Goal: Task Accomplishment & Management: Complete application form

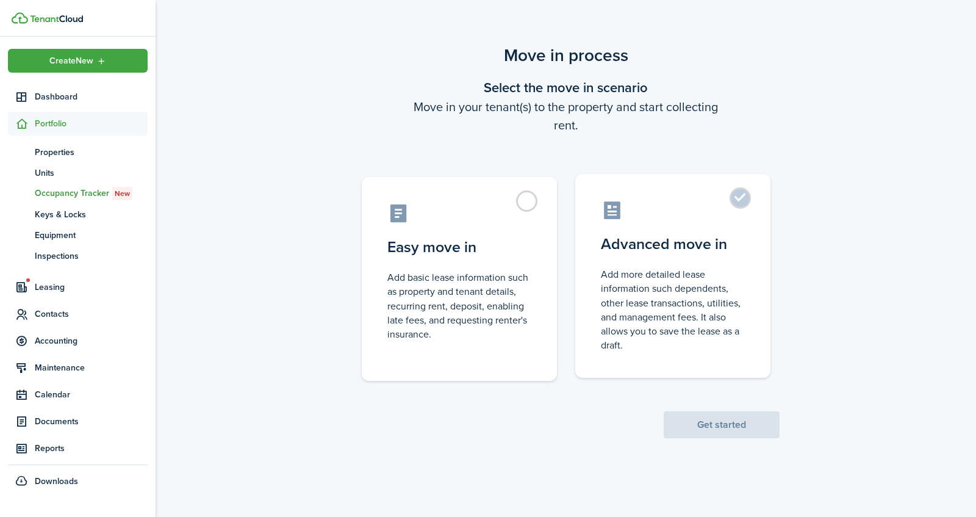
click at [721, 213] on control-radio-card-icon at bounding box center [673, 209] width 144 height 21
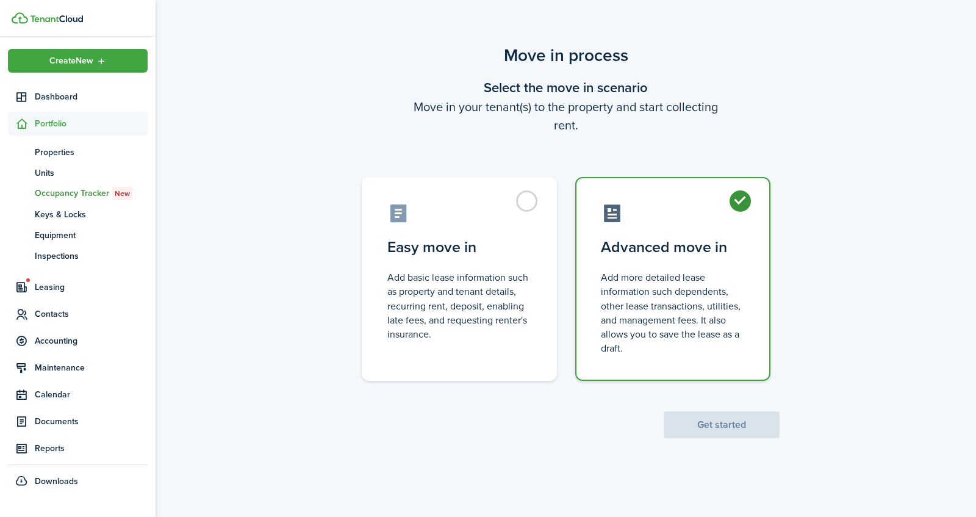
radio input "true"
click at [745, 428] on button "Get started" at bounding box center [722, 424] width 116 height 27
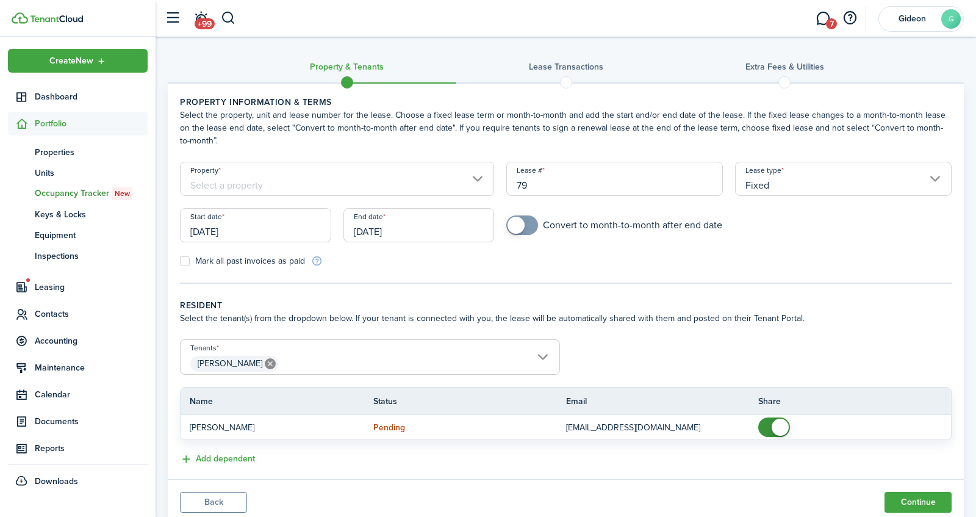
click at [433, 231] on input "[DATE]" at bounding box center [418, 225] width 151 height 34
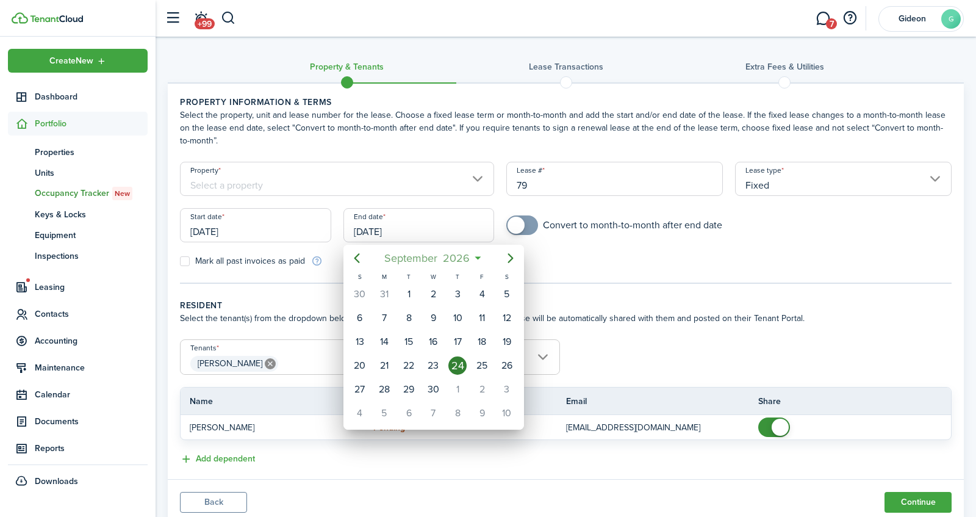
click at [471, 249] on span "2026" at bounding box center [456, 258] width 32 height 22
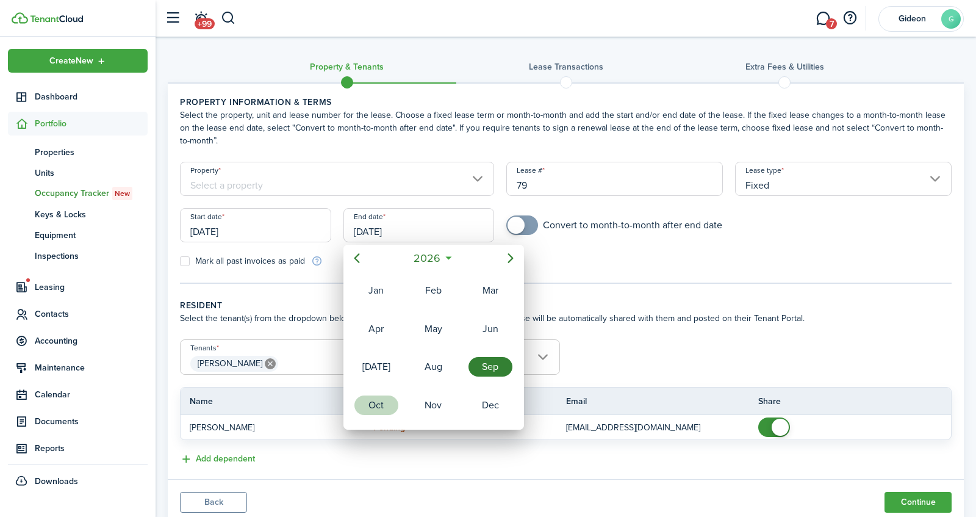
click at [381, 408] on div "Oct" at bounding box center [376, 405] width 44 height 20
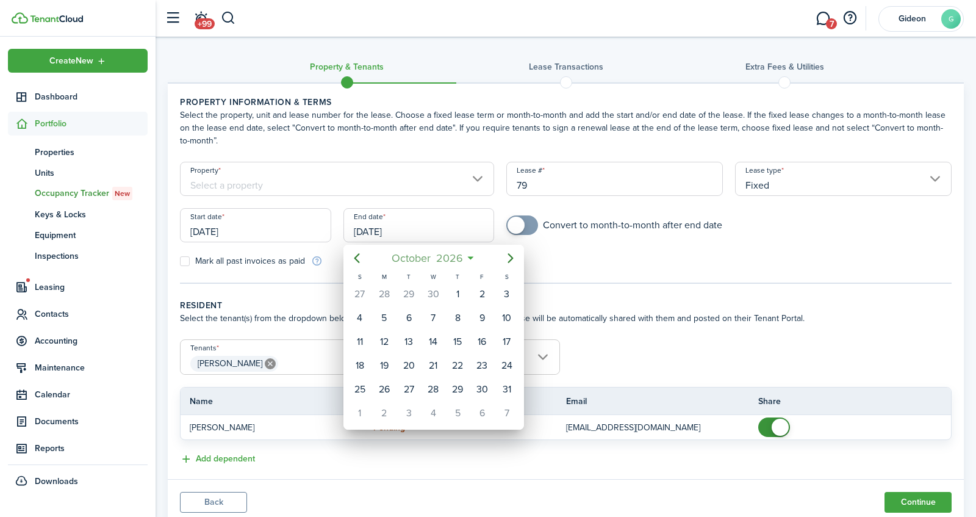
click at [458, 257] on span "2026" at bounding box center [449, 258] width 32 height 22
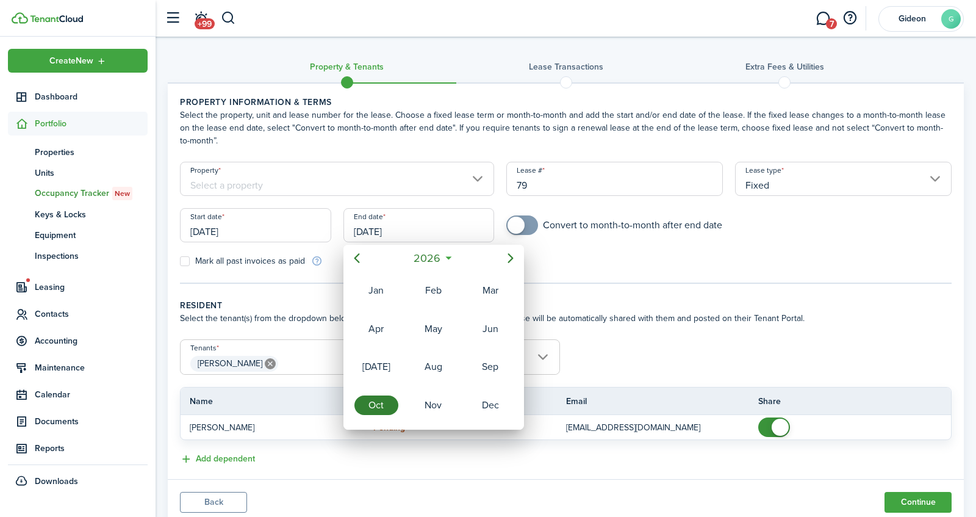
click at [448, 256] on icon at bounding box center [448, 258] width 13 height 12
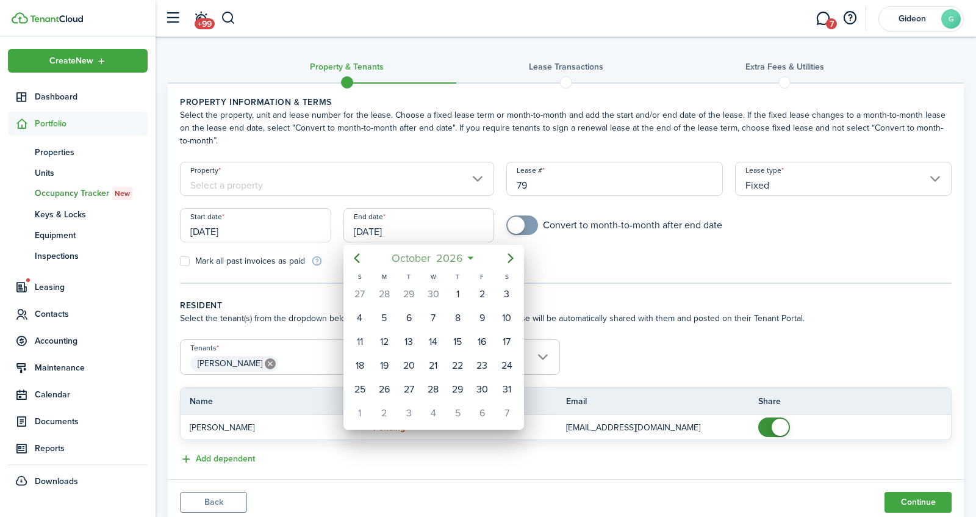
click at [462, 249] on span "2026" at bounding box center [449, 258] width 32 height 22
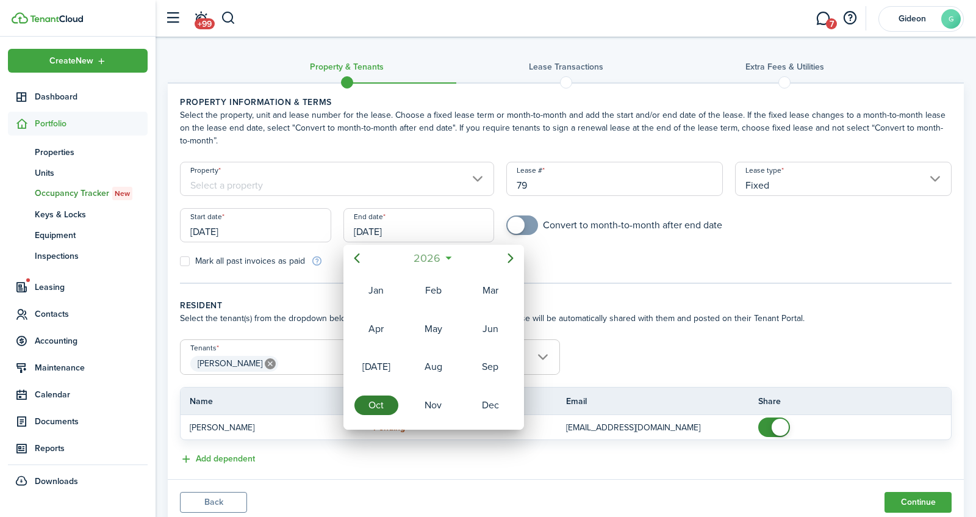
click at [428, 260] on span "2026" at bounding box center [427, 258] width 32 height 22
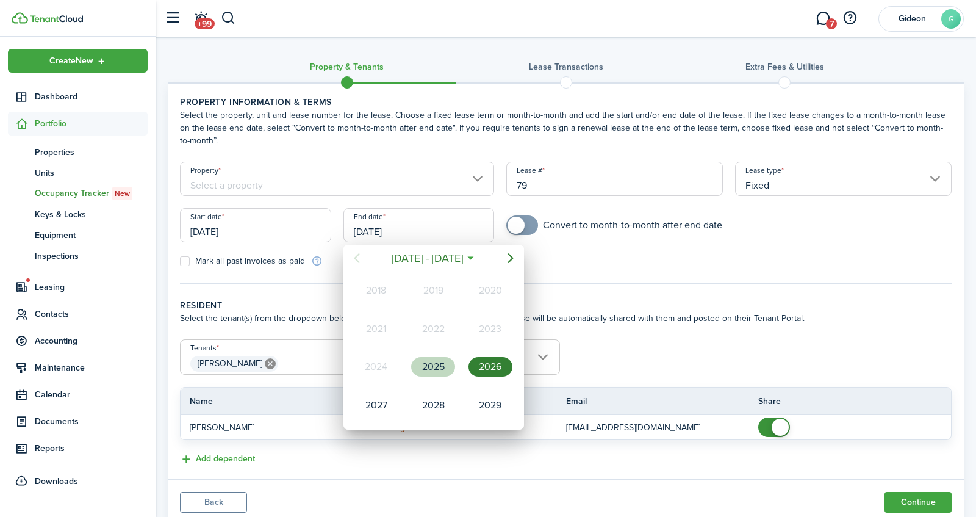
click at [446, 360] on div "2025" at bounding box center [433, 367] width 44 height 20
click at [264, 229] on div at bounding box center [487, 258] width 1171 height 712
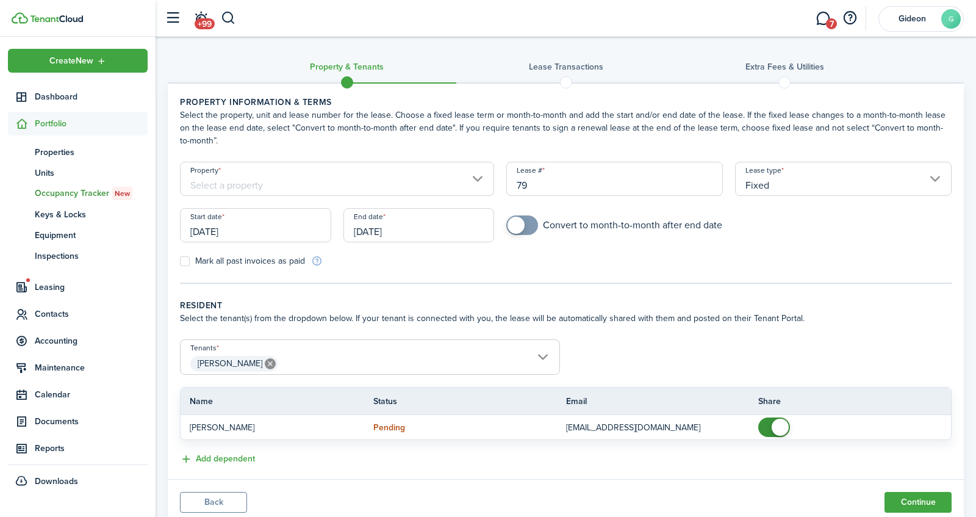
click at [264, 230] on input "[DATE]" at bounding box center [255, 225] width 151 height 34
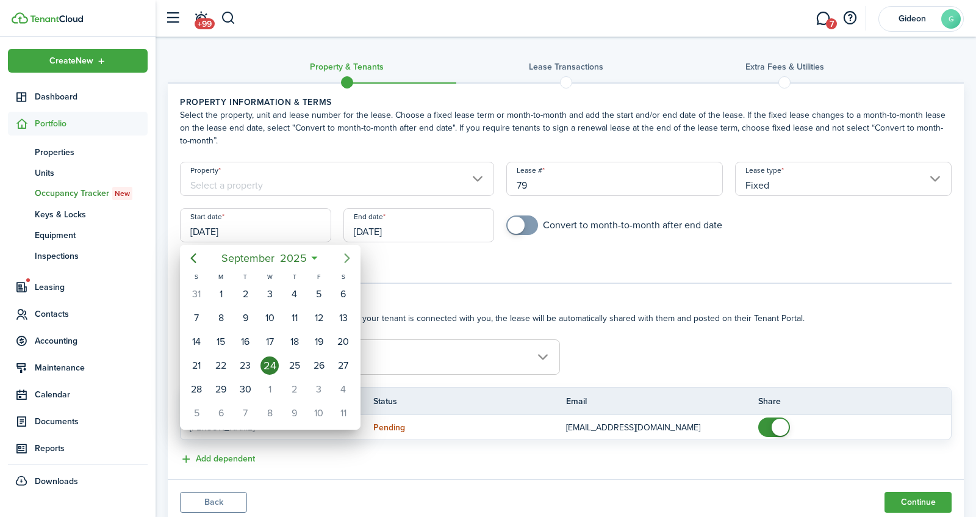
click at [348, 256] on icon "Next page" at bounding box center [346, 258] width 5 height 10
click at [273, 292] on div "1" at bounding box center [269, 294] width 18 height 18
type input "[DATE]"
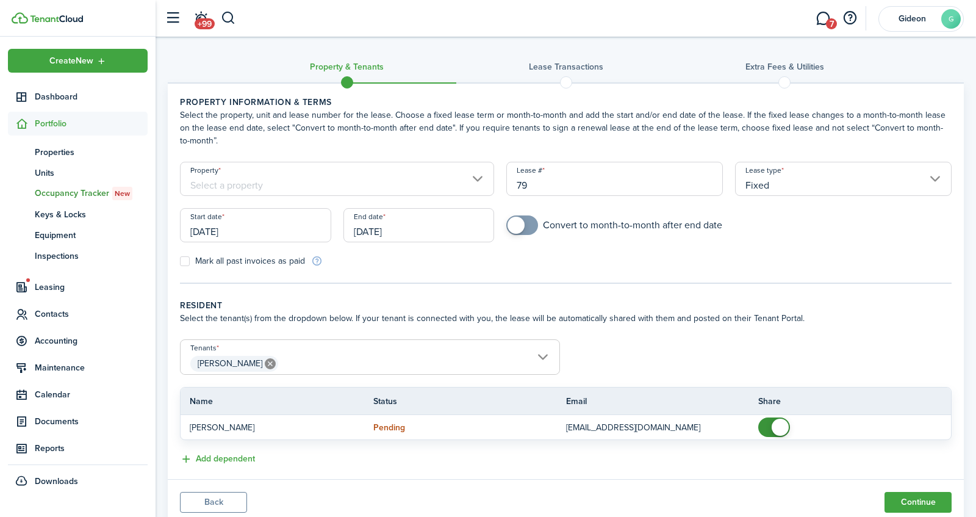
click at [393, 236] on input "[DATE]" at bounding box center [418, 225] width 151 height 34
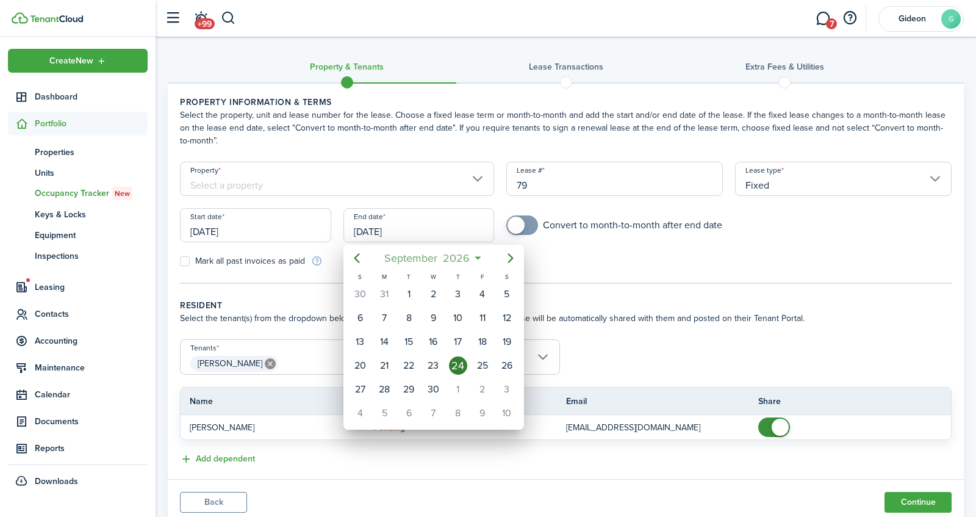
click at [447, 255] on span "2026" at bounding box center [456, 258] width 32 height 22
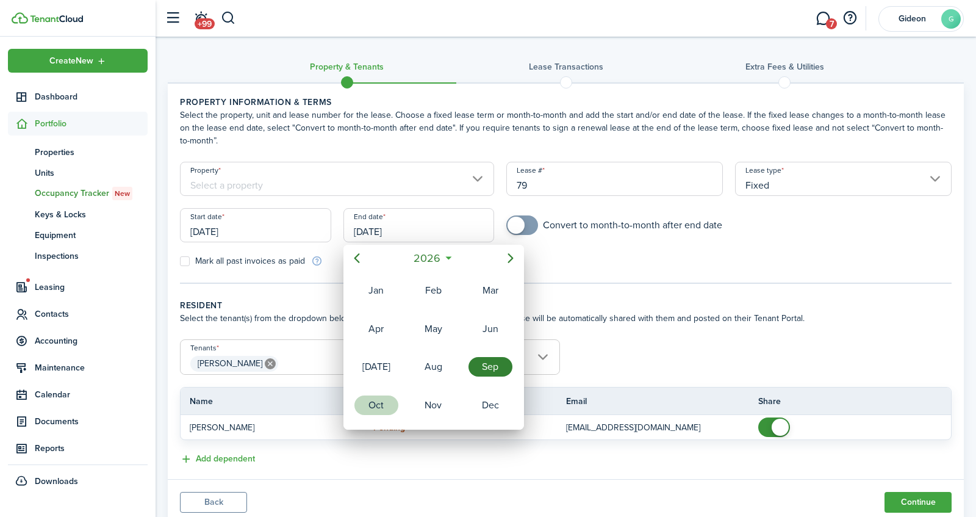
click at [392, 400] on div "Oct" at bounding box center [376, 405] width 44 height 20
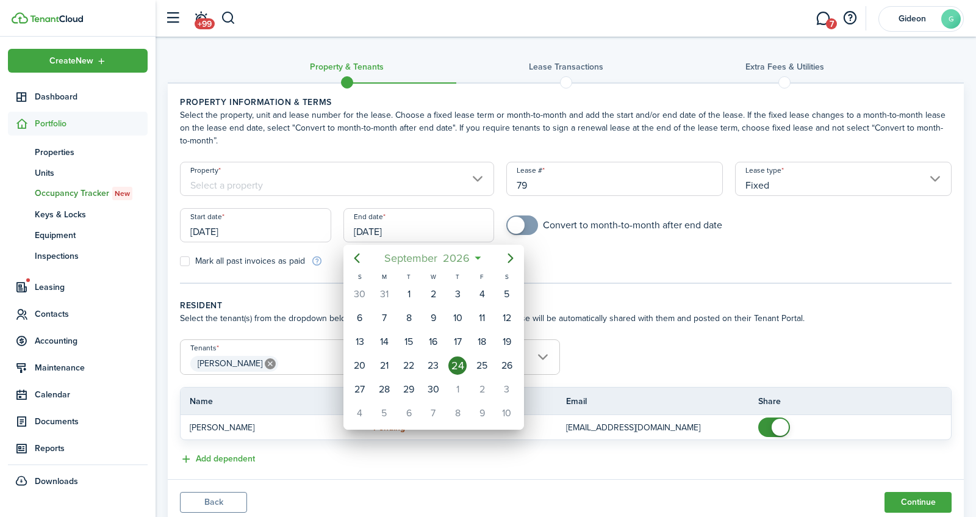
click at [460, 254] on span "2026" at bounding box center [456, 258] width 32 height 22
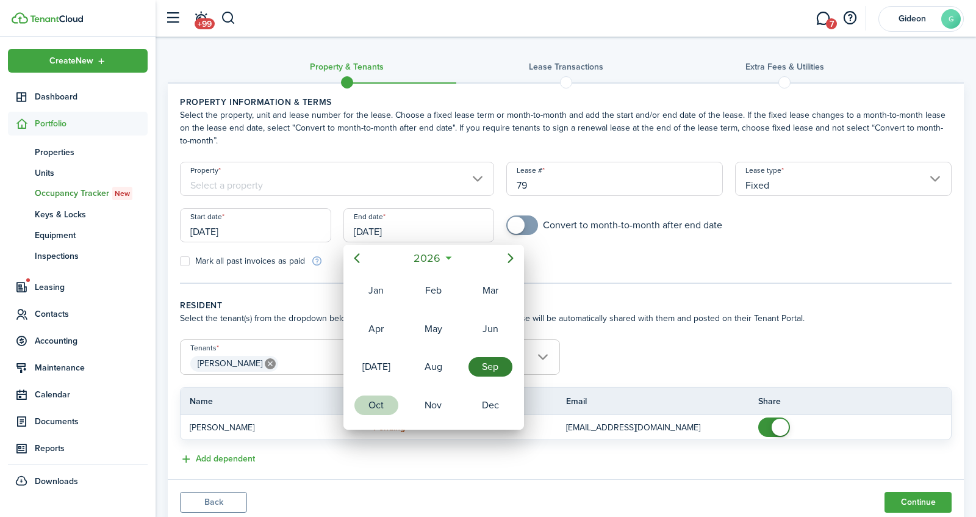
click at [384, 398] on div "Oct" at bounding box center [376, 405] width 44 height 20
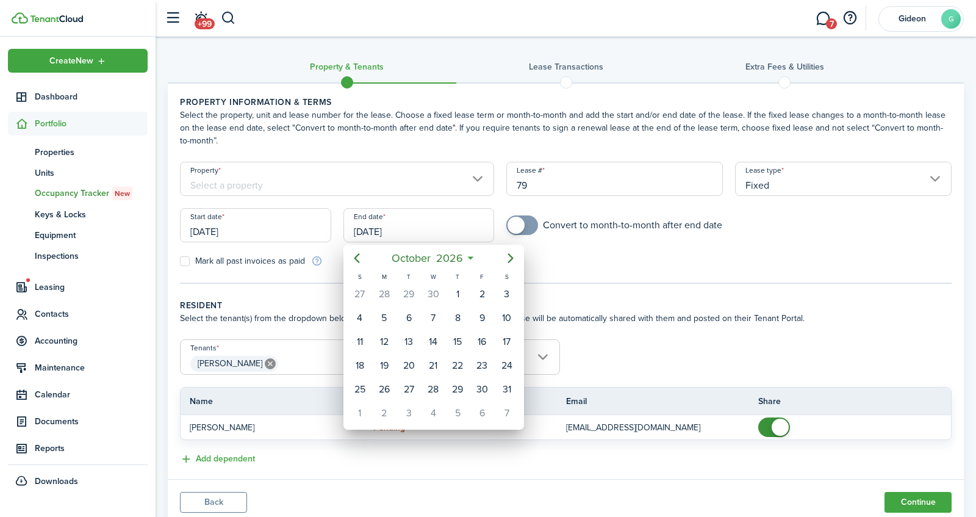
click at [470, 260] on icon at bounding box center [470, 258] width 13 height 12
click at [470, 259] on icon at bounding box center [470, 258] width 13 height 12
click at [453, 260] on span "2026" at bounding box center [449, 258] width 32 height 22
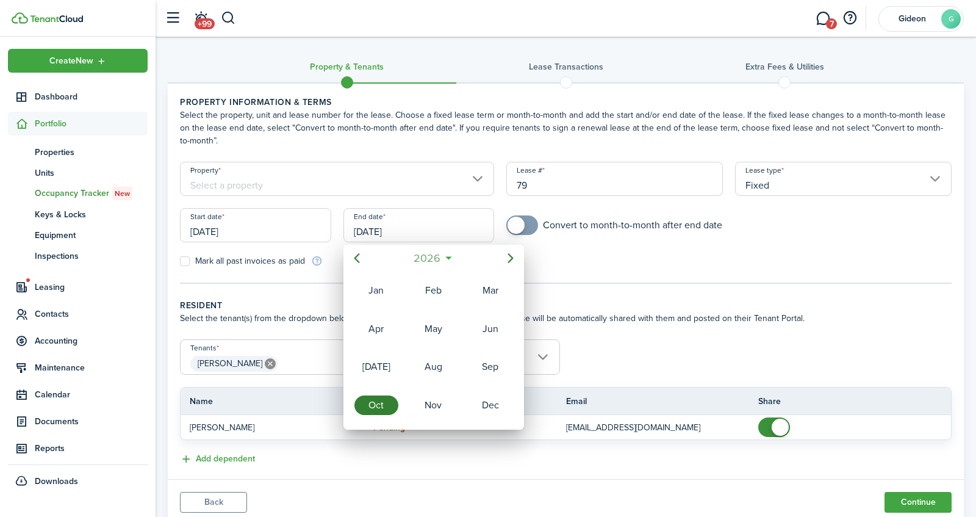
click at [431, 254] on span "2026" at bounding box center [427, 258] width 32 height 22
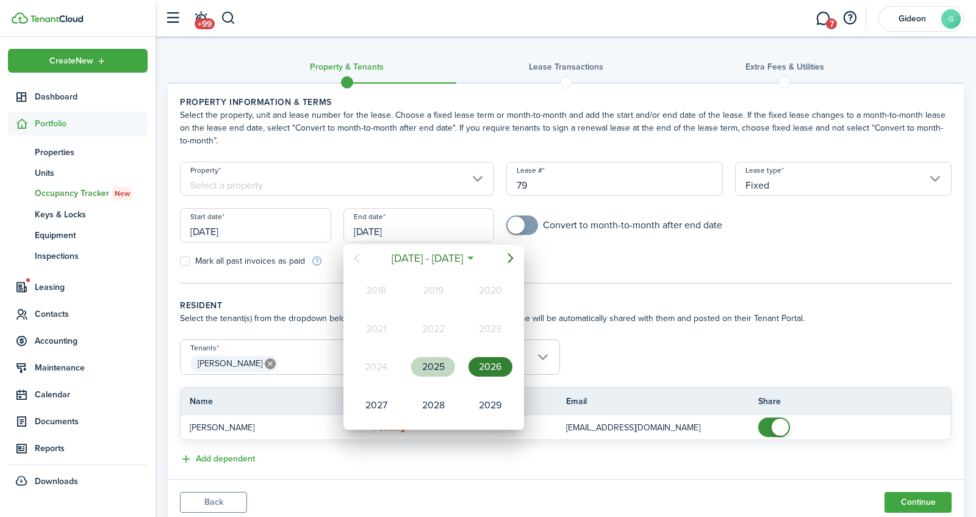
click at [433, 368] on div "2025" at bounding box center [433, 367] width 44 height 20
click at [389, 399] on div "Oct" at bounding box center [376, 405] width 44 height 20
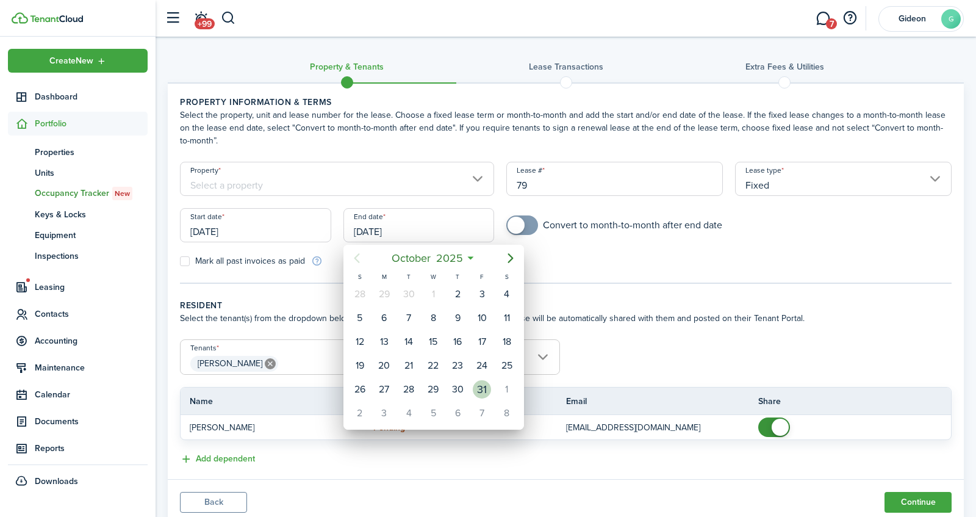
click at [485, 384] on div "31" at bounding box center [482, 389] width 18 height 18
type input "[DATE]"
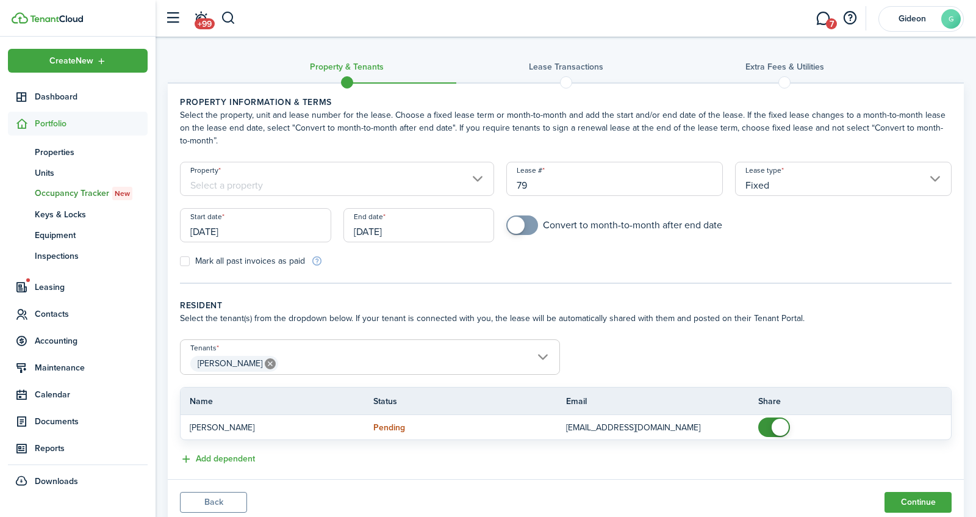
checkbox input "true"
click at [518, 222] on span at bounding box center [515, 225] width 17 height 17
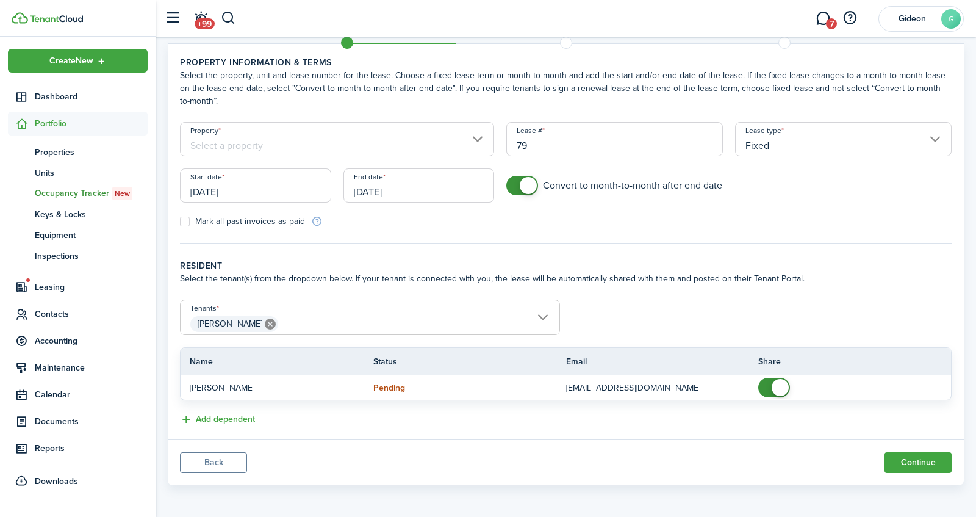
click at [495, 310] on input "[PERSON_NAME]" at bounding box center [370, 307] width 379 height 15
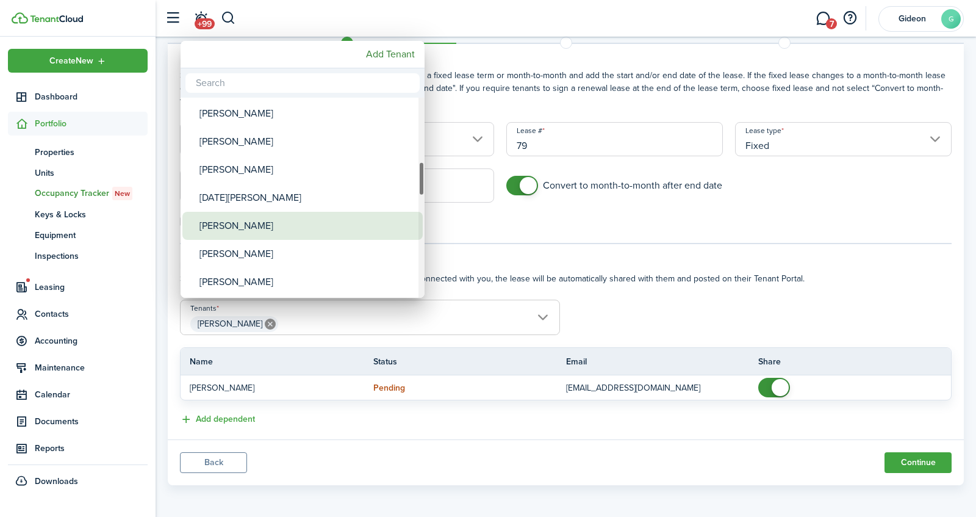
click at [256, 221] on div "[PERSON_NAME]" at bounding box center [307, 226] width 216 height 28
type input "[PERSON_NAME], [PERSON_NAME]"
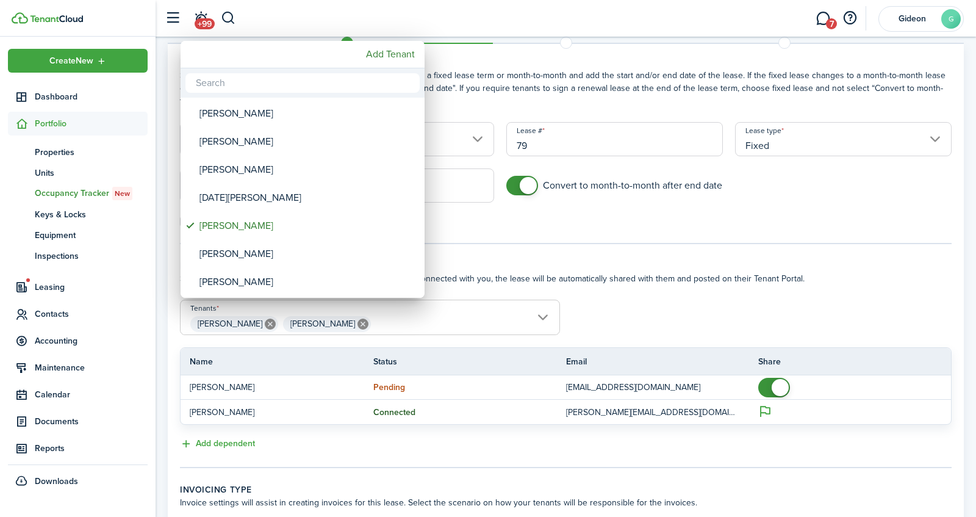
click at [546, 435] on div at bounding box center [487, 258] width 1171 height 712
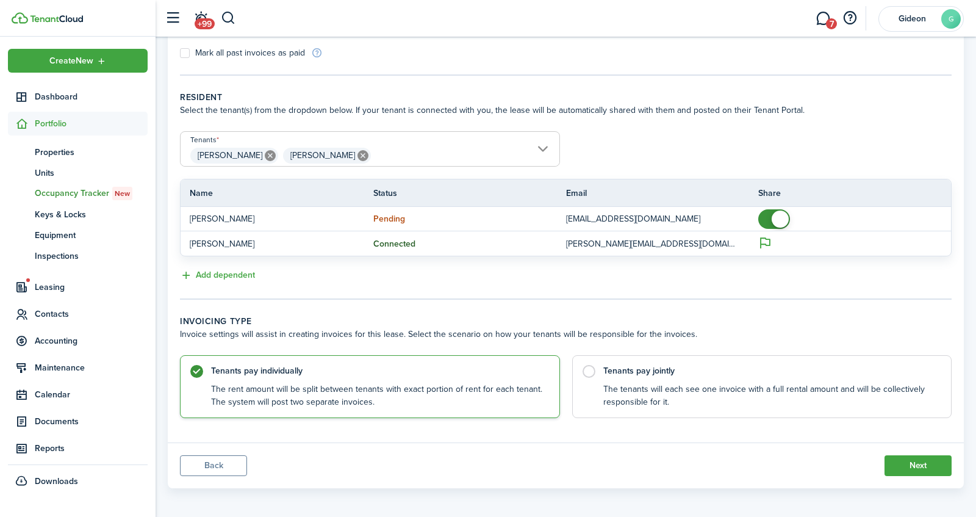
scroll to position [210, 0]
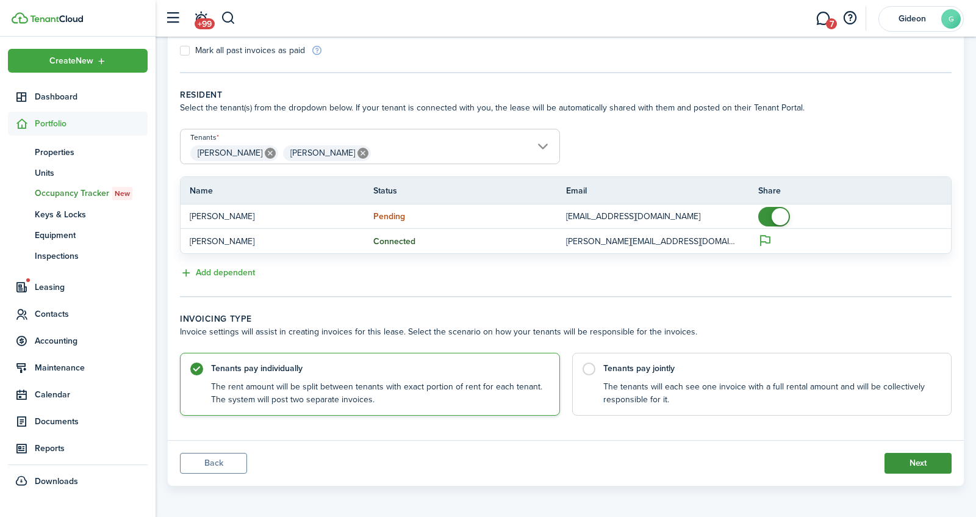
click at [916, 457] on button "Next" at bounding box center [917, 463] width 67 height 21
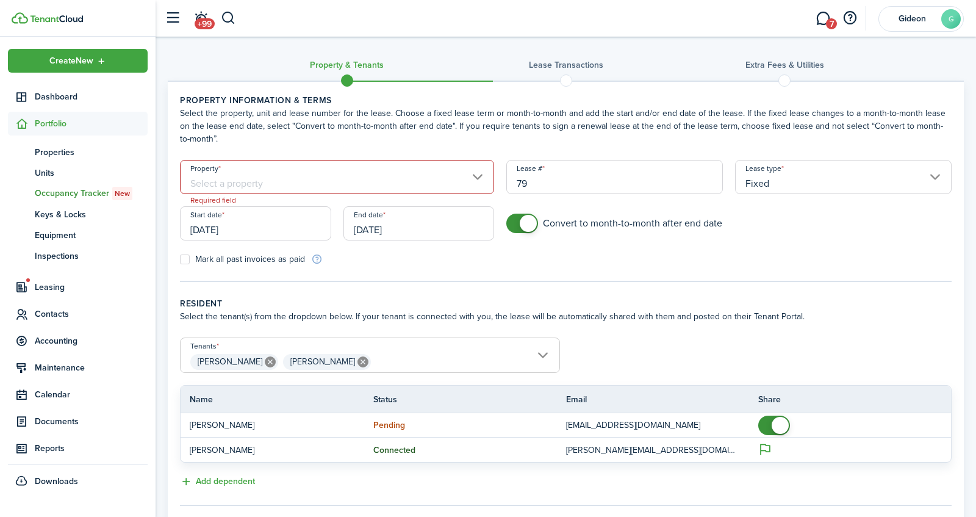
scroll to position [0, 0]
click at [456, 181] on input "Property" at bounding box center [337, 179] width 314 height 34
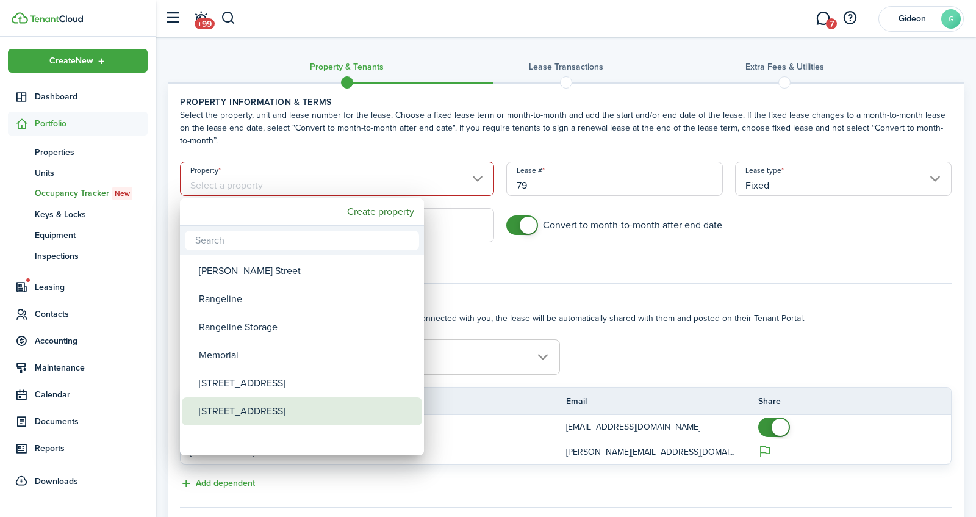
click at [261, 416] on div "[STREET_ADDRESS]" at bounding box center [307, 411] width 216 height 28
type input "[STREET_ADDRESS]"
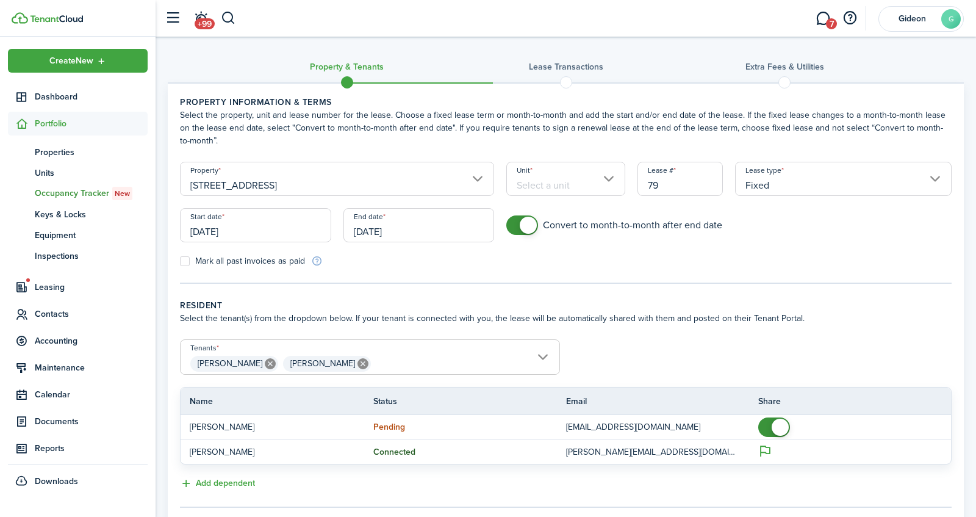
click at [597, 179] on input "Unit" at bounding box center [565, 179] width 118 height 34
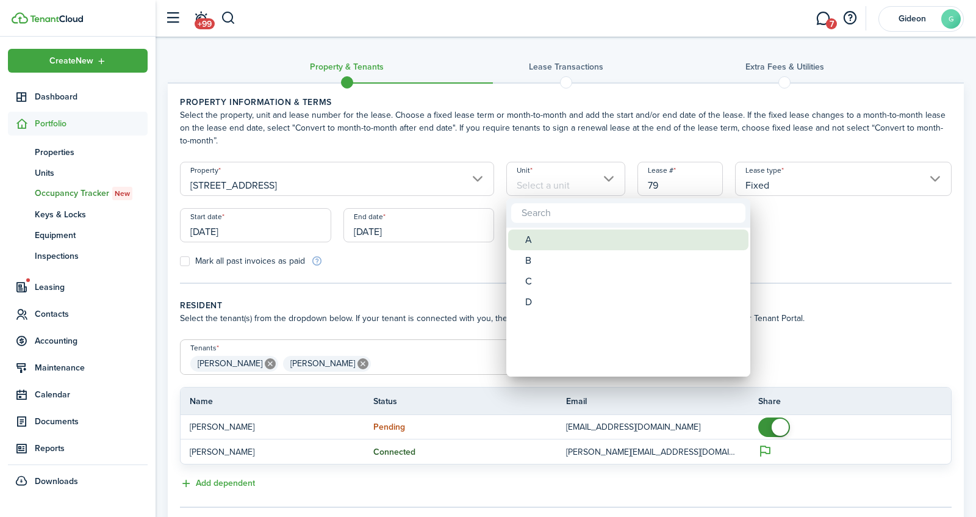
click at [559, 244] on div "A" at bounding box center [633, 239] width 216 height 21
type input "A"
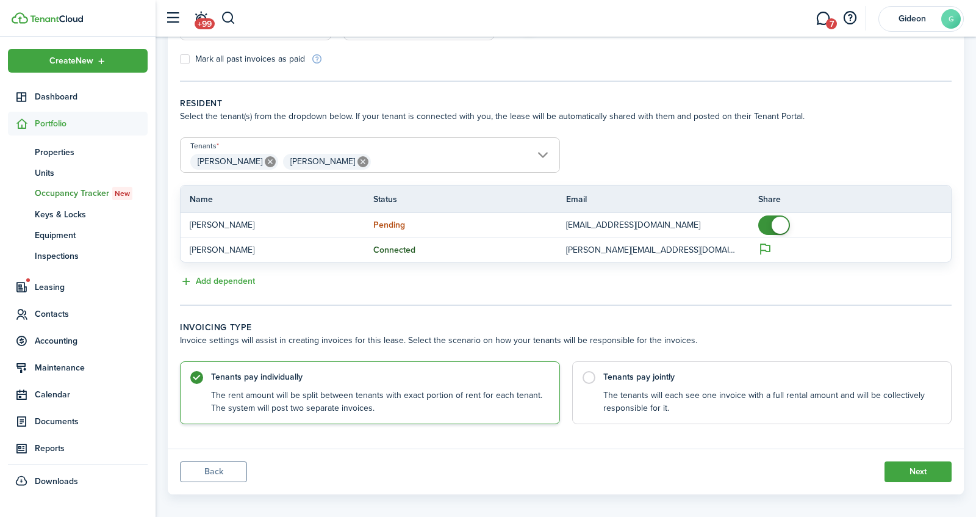
scroll to position [210, 0]
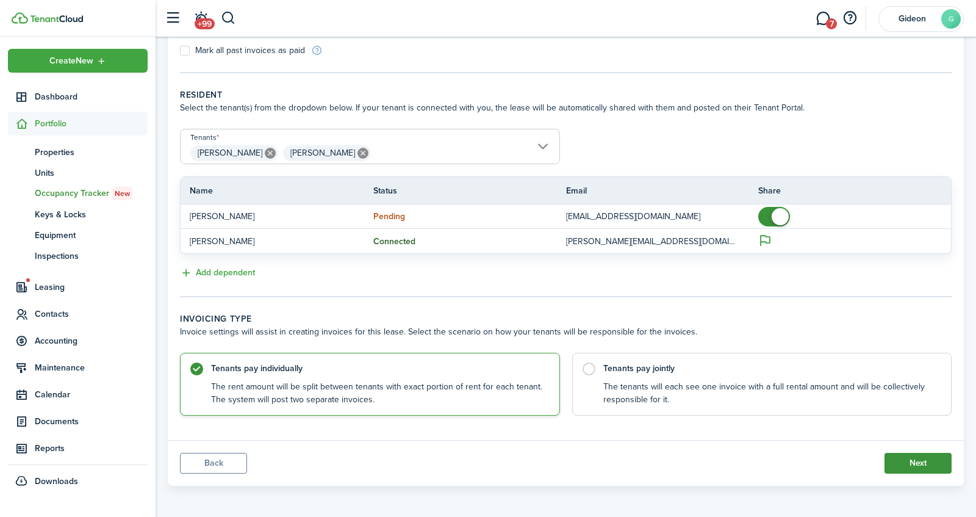
click at [917, 460] on button "Next" at bounding box center [917, 463] width 67 height 21
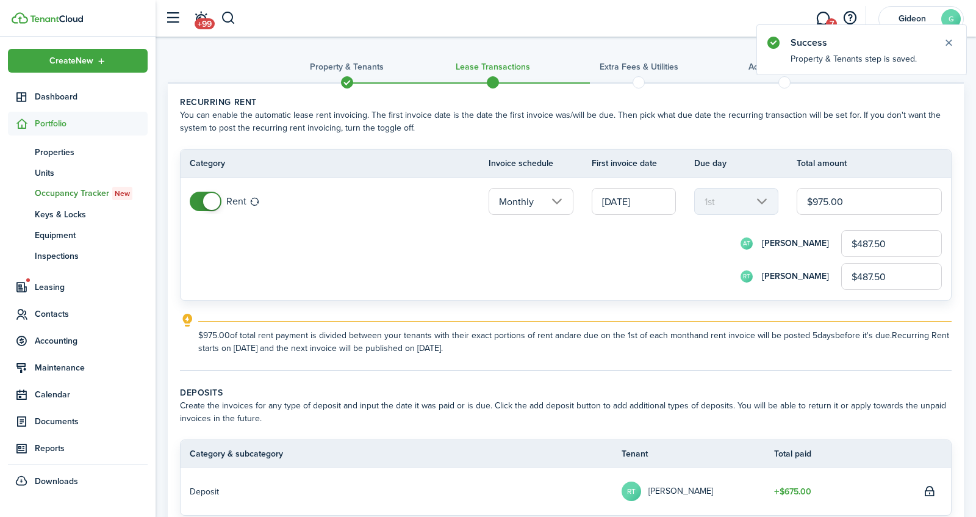
click at [884, 249] on input "$487.50" at bounding box center [891, 243] width 101 height 27
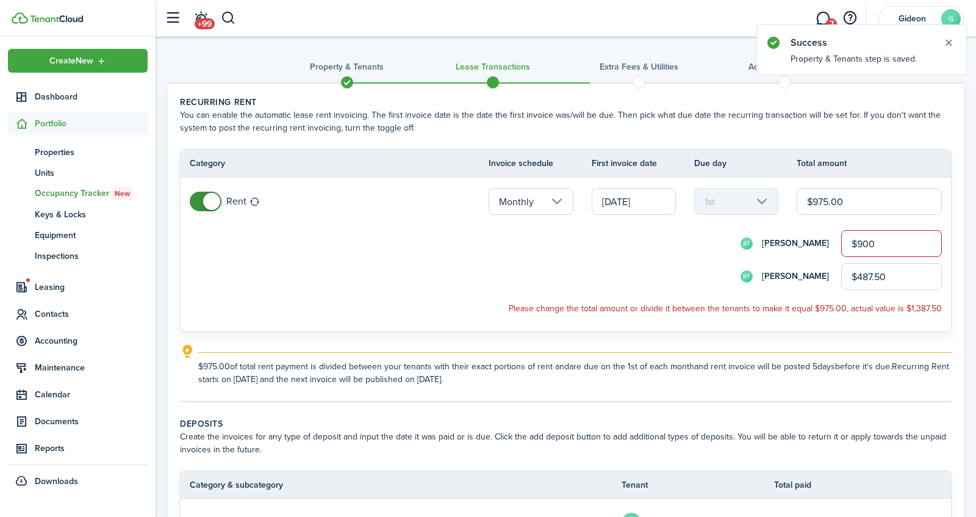
type input "$900.00"
click at [819, 290] on lease-classic-split-form "AT [PERSON_NAME] $900.00 RT [PERSON_NAME] $487.50 Please change the total amoun…" at bounding box center [566, 272] width 752 height 85
click at [869, 276] on input "$487.50" at bounding box center [891, 276] width 101 height 27
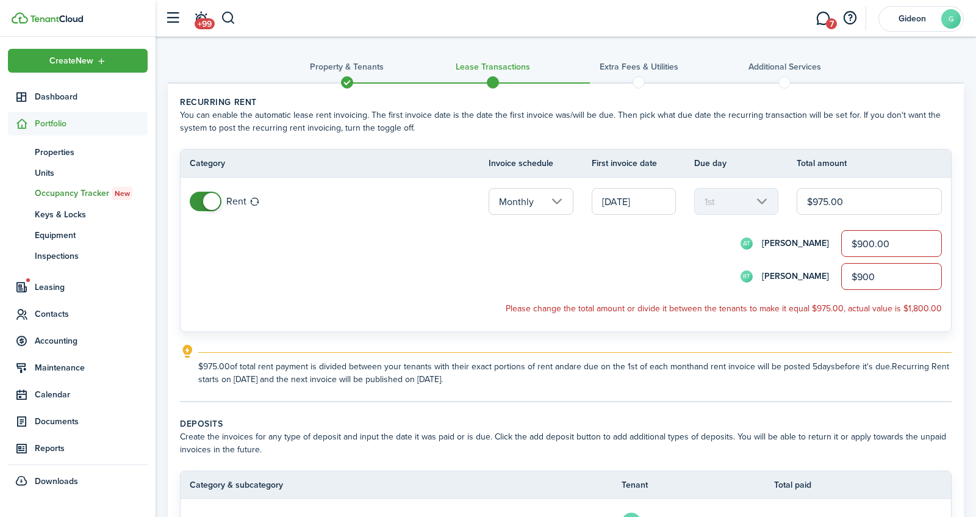
type input "$900.00"
click at [845, 202] on input "$975.00" at bounding box center [869, 201] width 145 height 27
type input "$9"
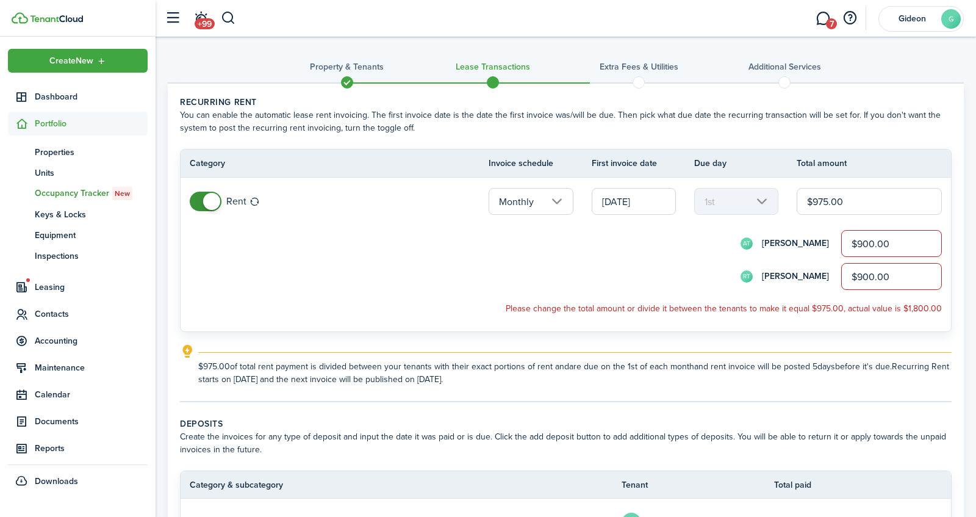
type input "$4.50"
type input "$90"
type input "$45.00"
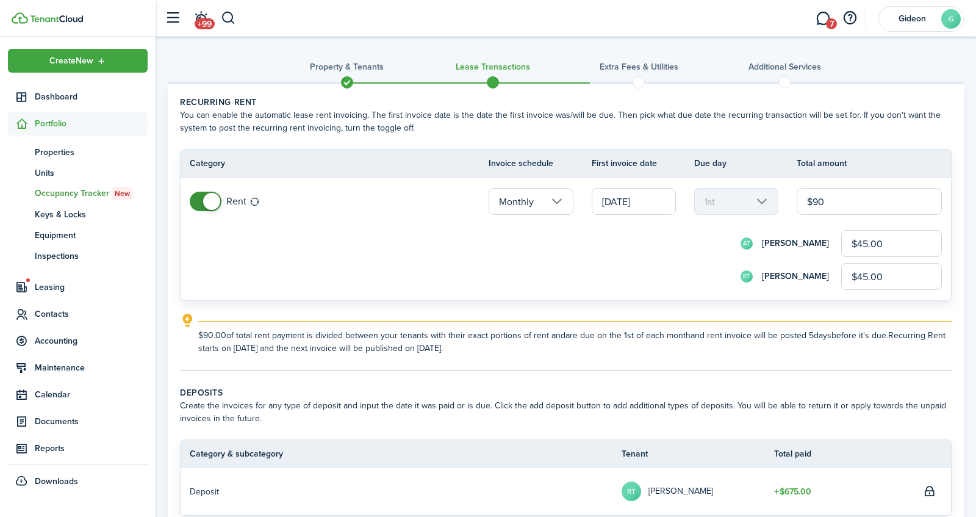
type input "$900"
type input "$450.00"
type input "$900.00"
click at [460, 257] on form "AT [PERSON_NAME] $450.00 RT [PERSON_NAME] $450.00" at bounding box center [566, 260] width 752 height 60
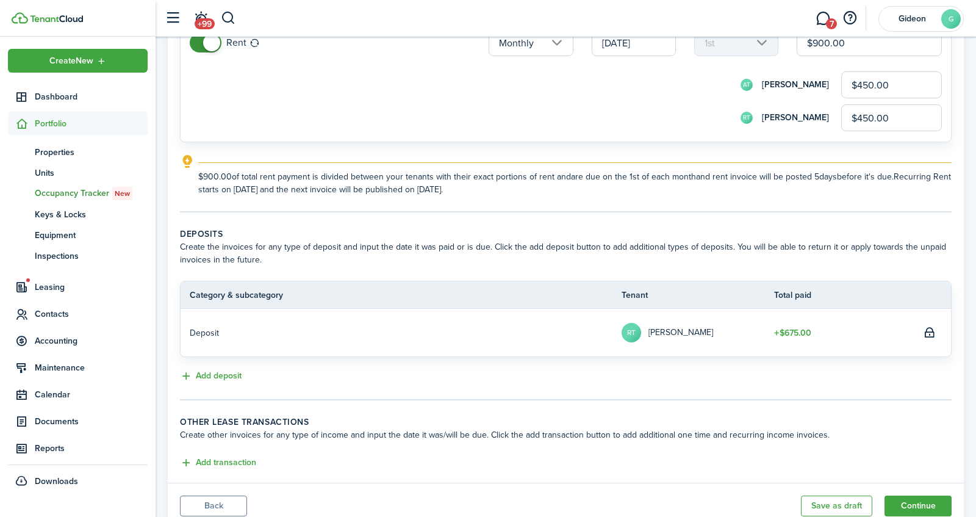
scroll to position [201, 0]
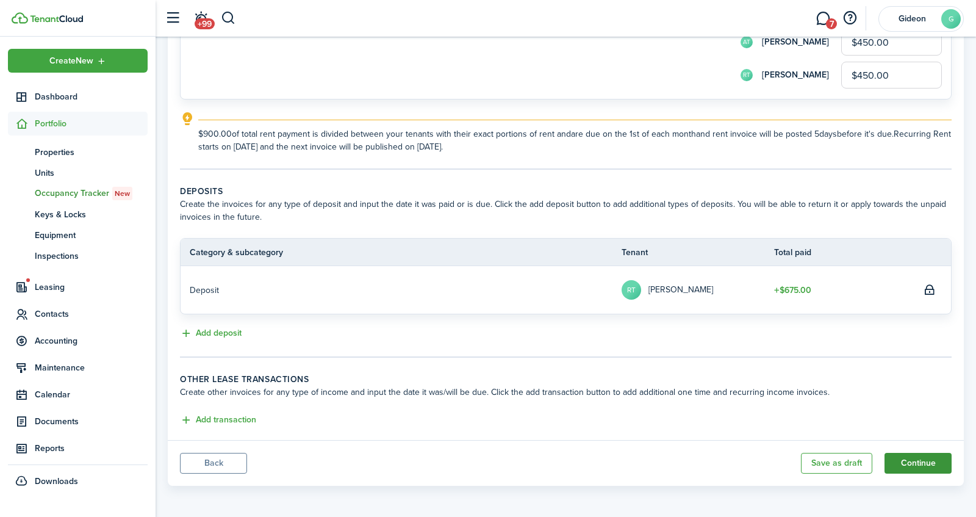
click at [932, 467] on button "Continue" at bounding box center [917, 463] width 67 height 21
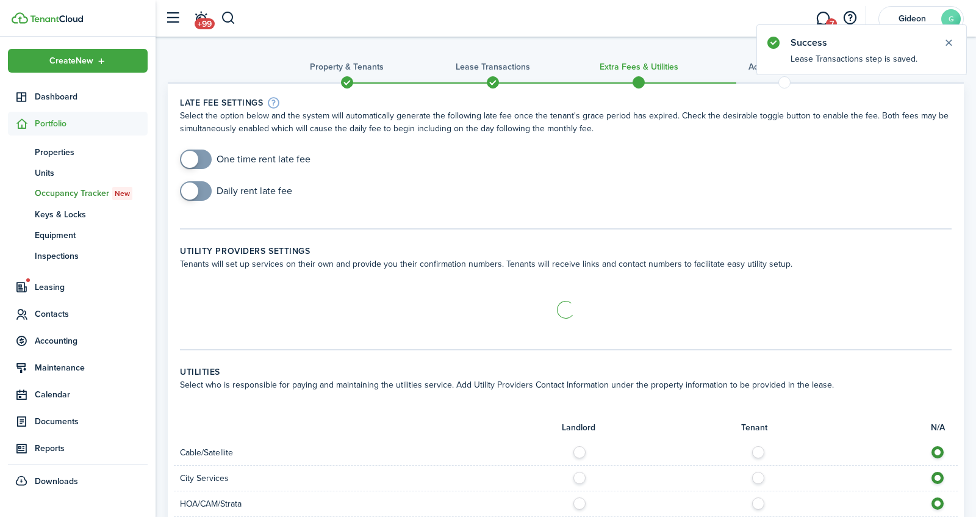
checkbox input "true"
click at [192, 163] on span at bounding box center [189, 159] width 17 height 17
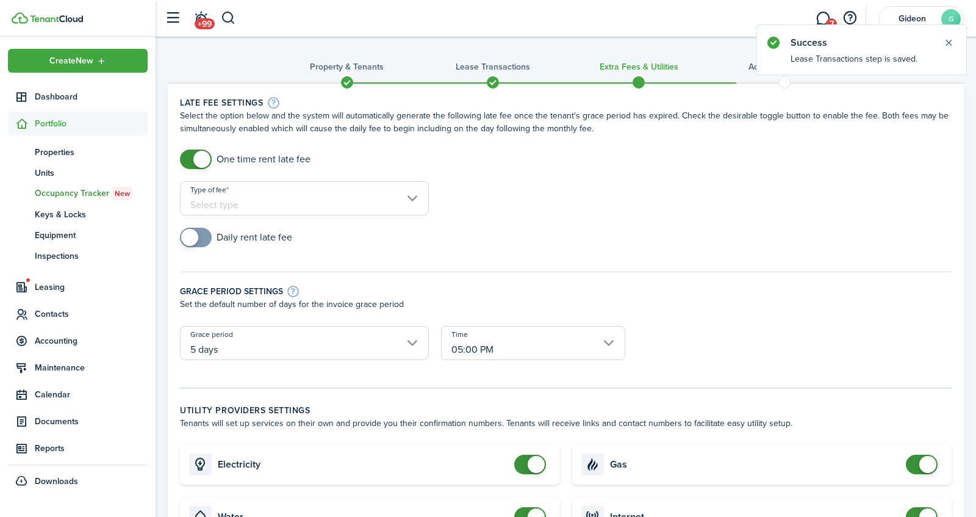
click at [264, 211] on input "Type of fee" at bounding box center [304, 198] width 249 height 34
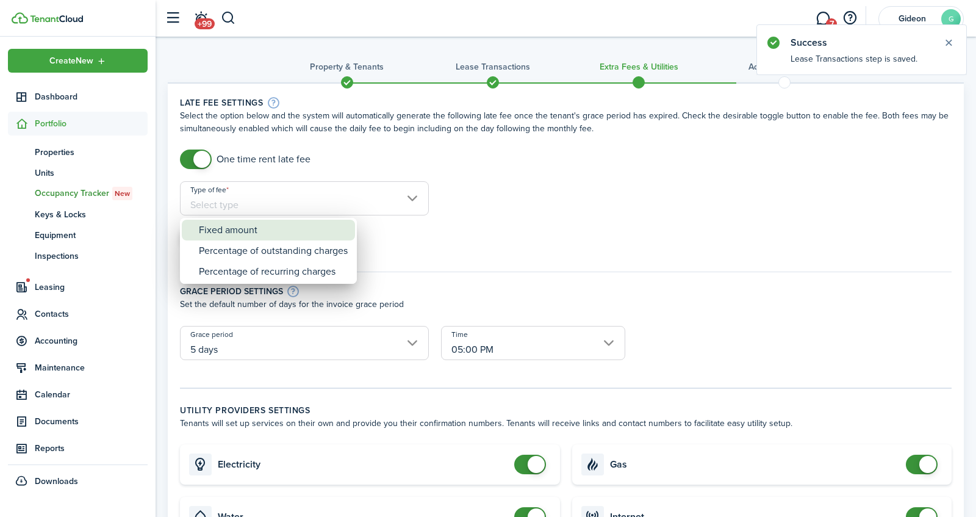
click at [267, 231] on div "Fixed amount" at bounding box center [273, 230] width 149 height 21
type input "Fixed amount"
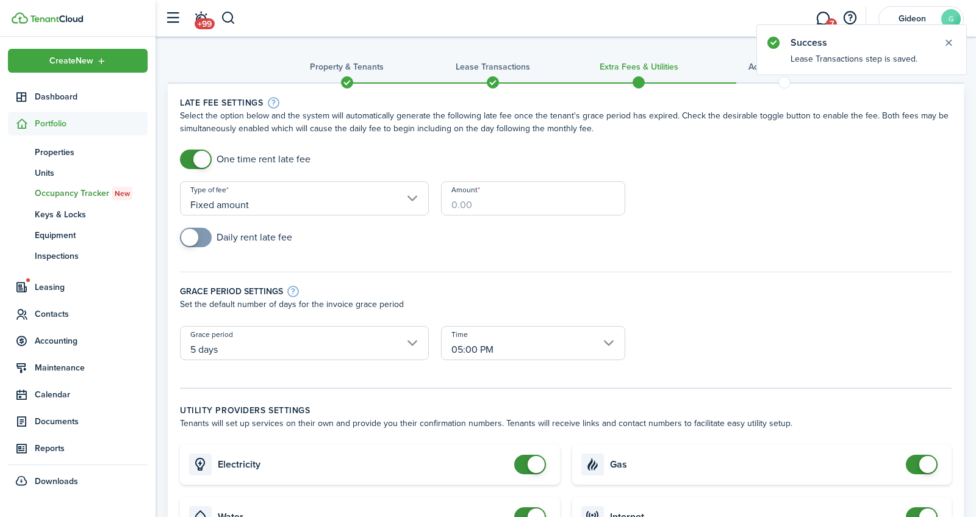
click at [468, 207] on input "Amount" at bounding box center [533, 198] width 184 height 34
type input "$75.00"
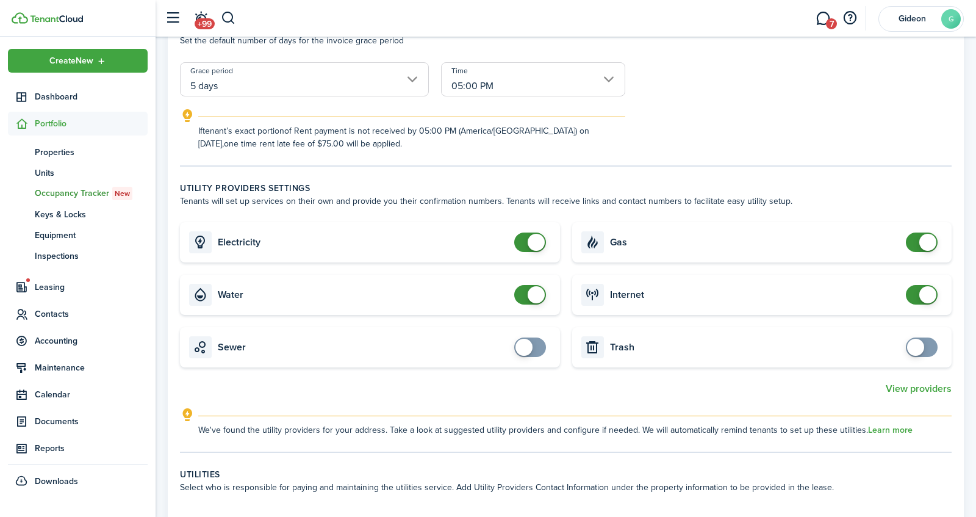
scroll to position [271, 0]
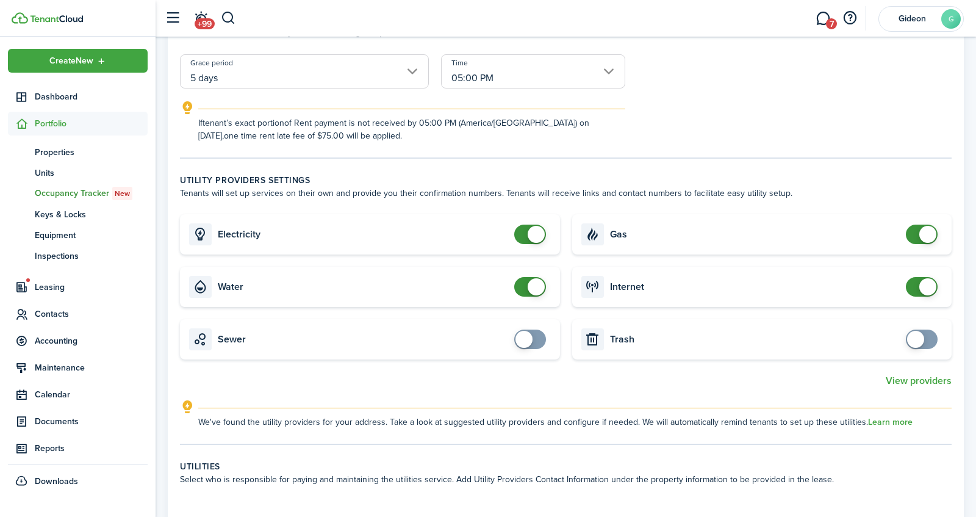
click at [550, 232] on input "checkbox" at bounding box center [532, 234] width 37 height 20
checkbox input "false"
click at [536, 286] on span at bounding box center [536, 286] width 17 height 17
checkbox input "false"
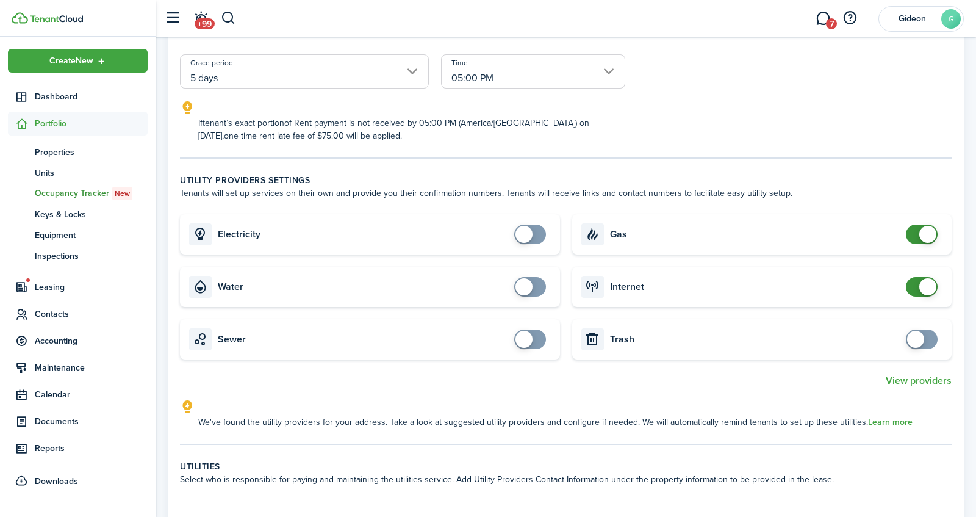
click at [928, 234] on span at bounding box center [927, 234] width 17 height 17
checkbox input "false"
click at [921, 282] on span at bounding box center [927, 286] width 17 height 17
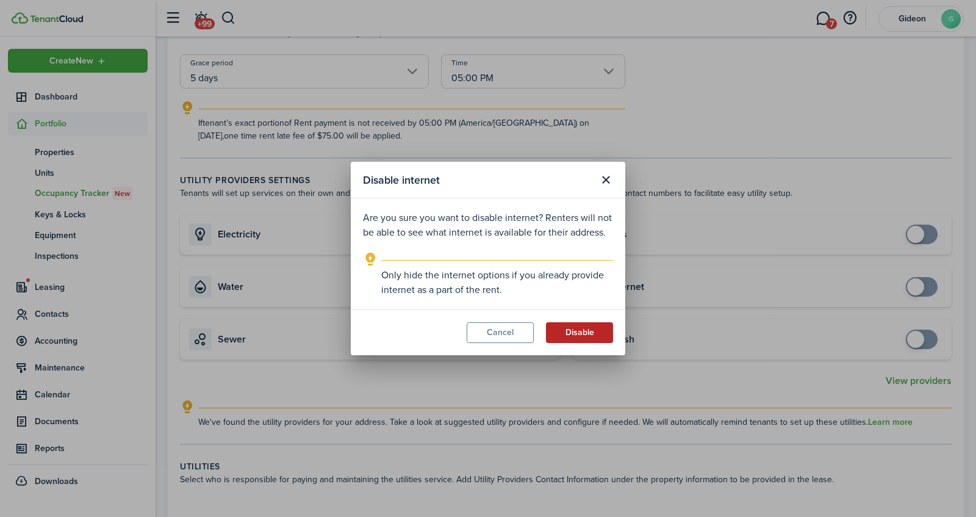
click at [593, 328] on button "Disable" at bounding box center [579, 332] width 67 height 21
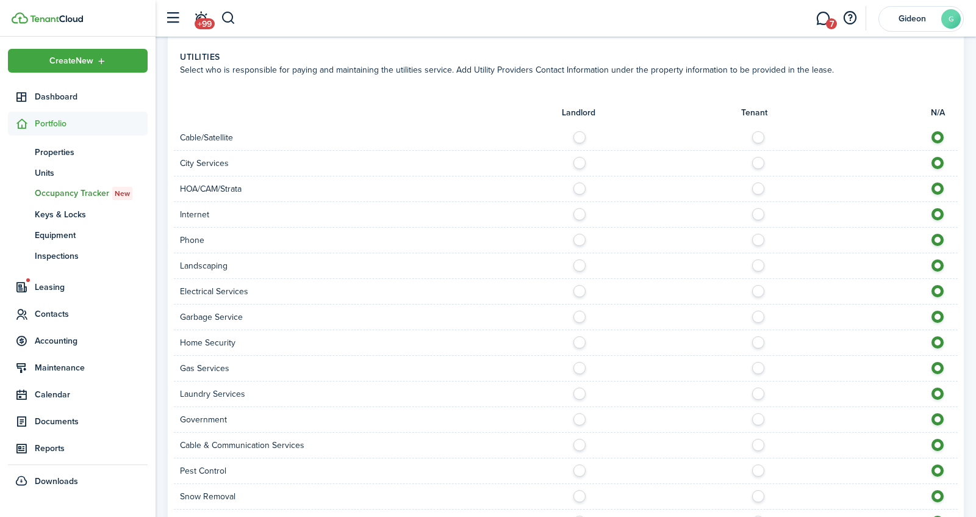
scroll to position [678, 0]
click at [574, 266] on label at bounding box center [582, 265] width 21 height 6
radio input "true"
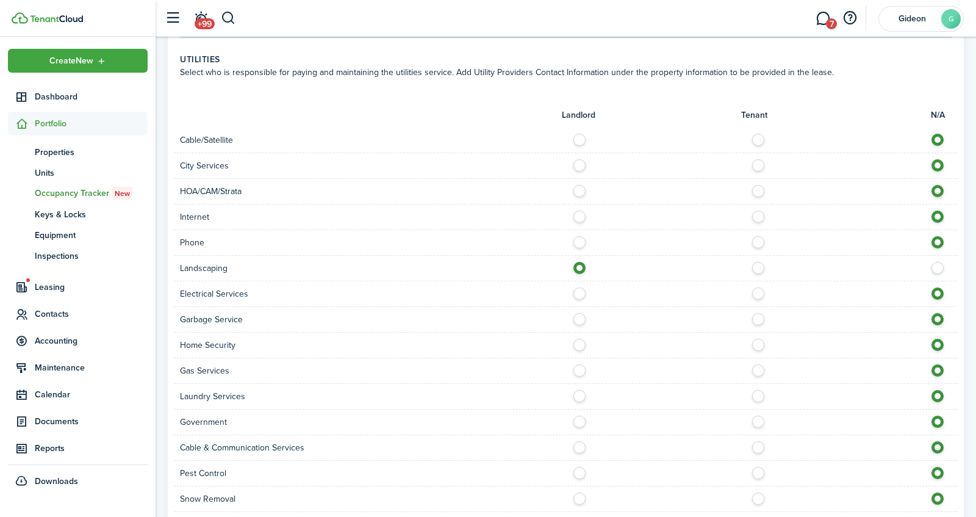
click at [577, 287] on label at bounding box center [582, 290] width 21 height 6
radio input "true"
click at [575, 313] on label at bounding box center [582, 316] width 21 height 6
click at [758, 315] on label at bounding box center [761, 316] width 21 height 6
radio input "false"
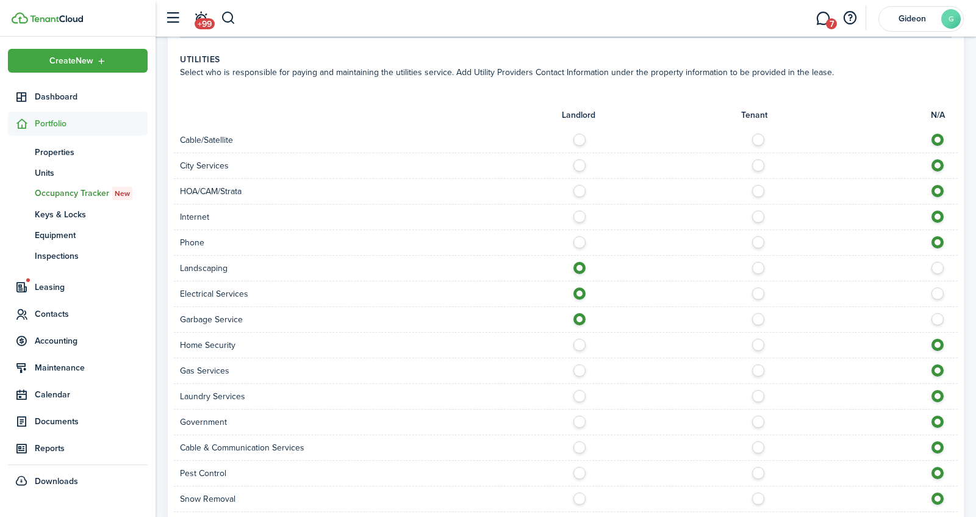
radio input "true"
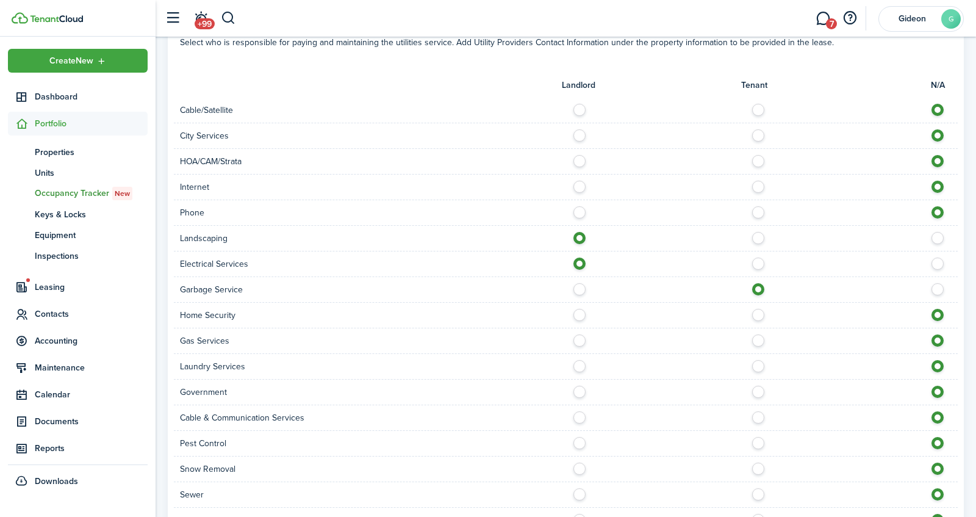
scroll to position [711, 0]
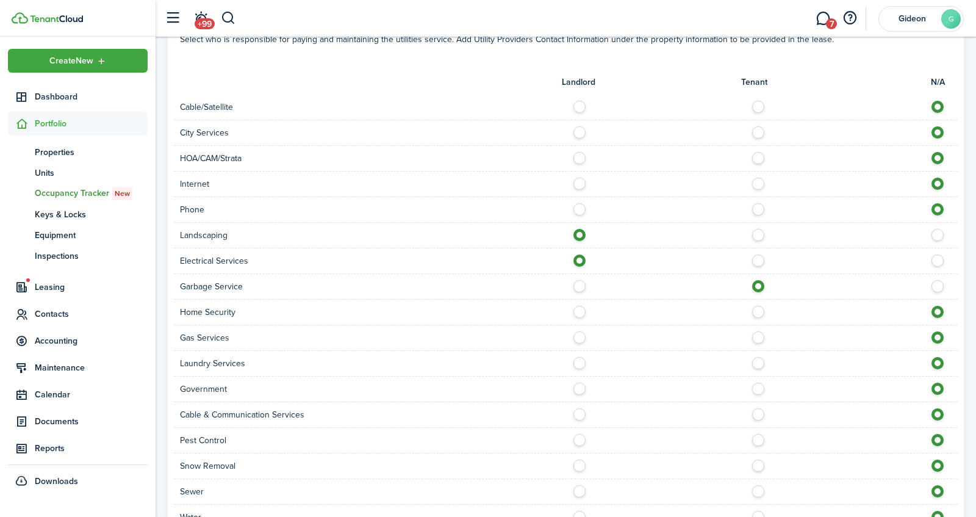
click at [586, 146] on div "HOA/CAM/Strata" at bounding box center [566, 159] width 784 height 26
click at [584, 132] on label at bounding box center [582, 129] width 21 height 6
radio input "true"
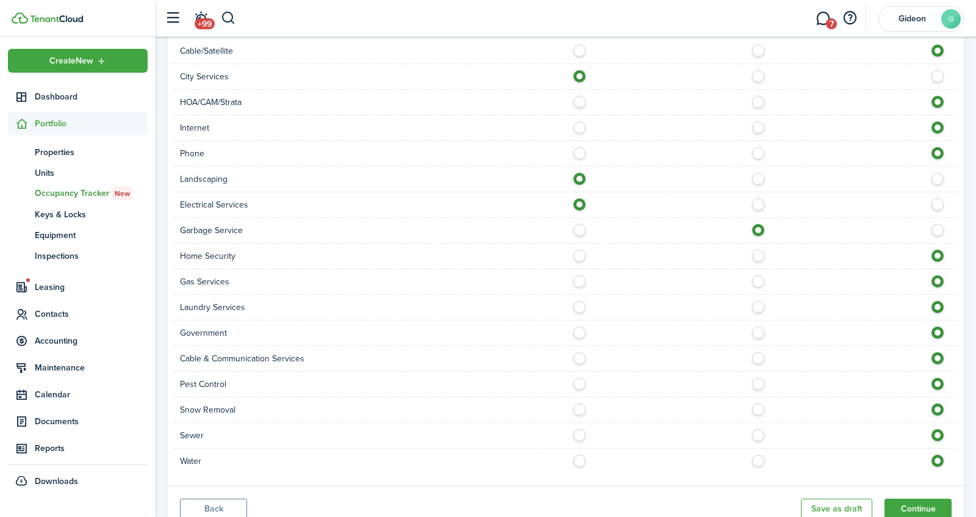
scroll to position [769, 0]
click at [578, 254] on label at bounding box center [582, 251] width 21 height 6
radio input "true"
click at [581, 274] on label at bounding box center [582, 276] width 21 height 6
radio input "true"
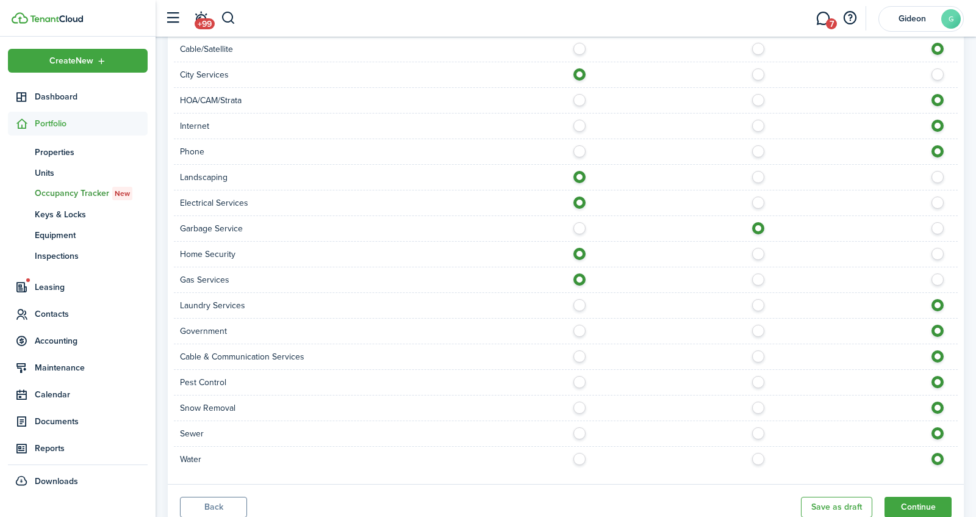
click at [582, 252] on label at bounding box center [582, 251] width 21 height 6
click at [940, 249] on label at bounding box center [940, 251] width 21 height 6
radio input "false"
radio input "true"
click at [578, 401] on label at bounding box center [582, 404] width 21 height 6
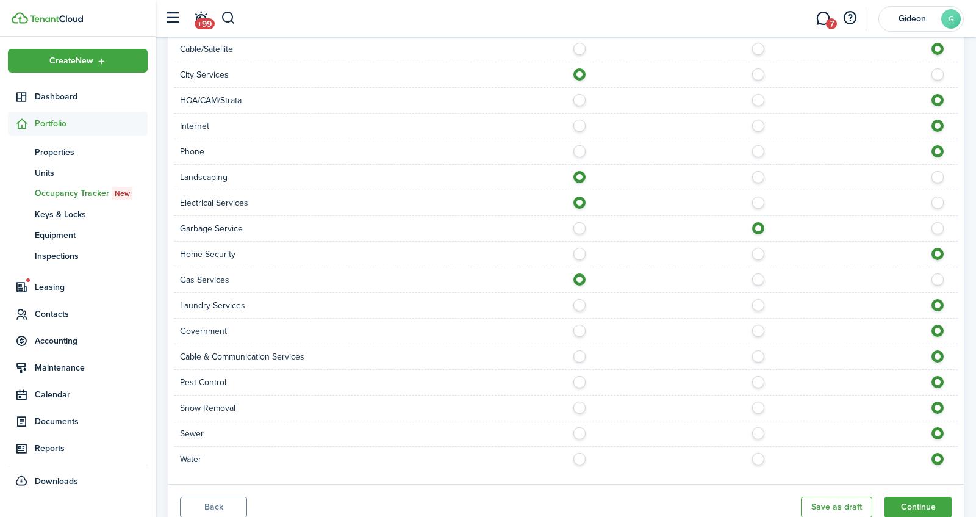
radio input "true"
click at [583, 427] on label at bounding box center [582, 430] width 21 height 6
radio input "true"
click at [582, 460] on div at bounding box center [762, 459] width 392 height 13
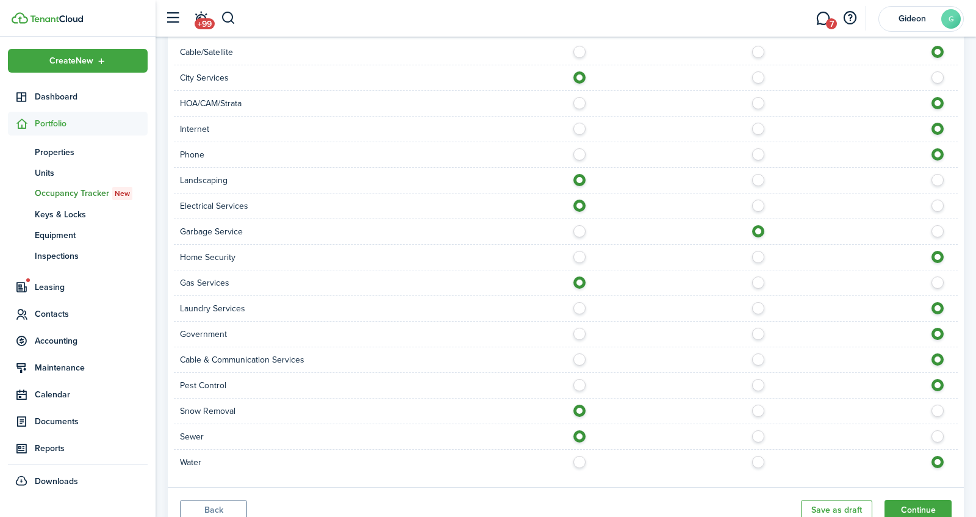
scroll to position [810, 0]
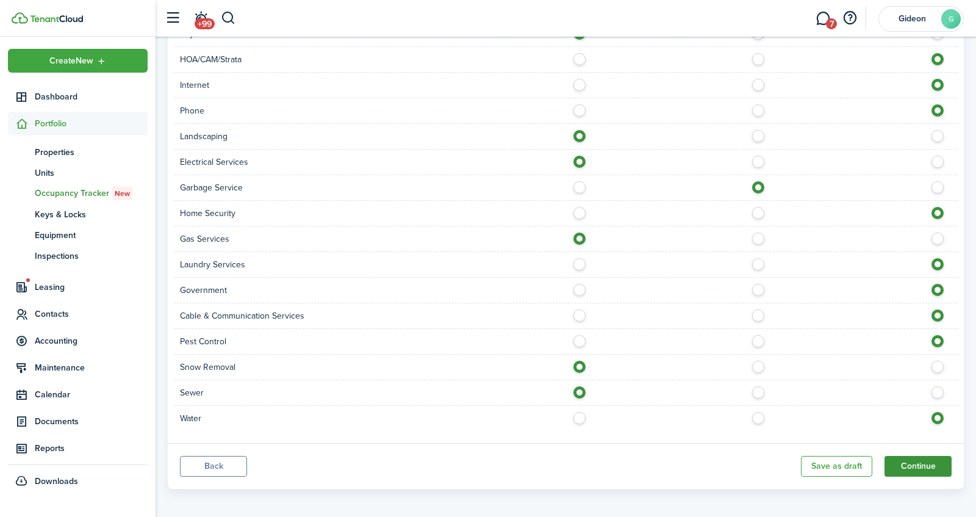
click at [915, 461] on button "Continue" at bounding box center [917, 466] width 67 height 21
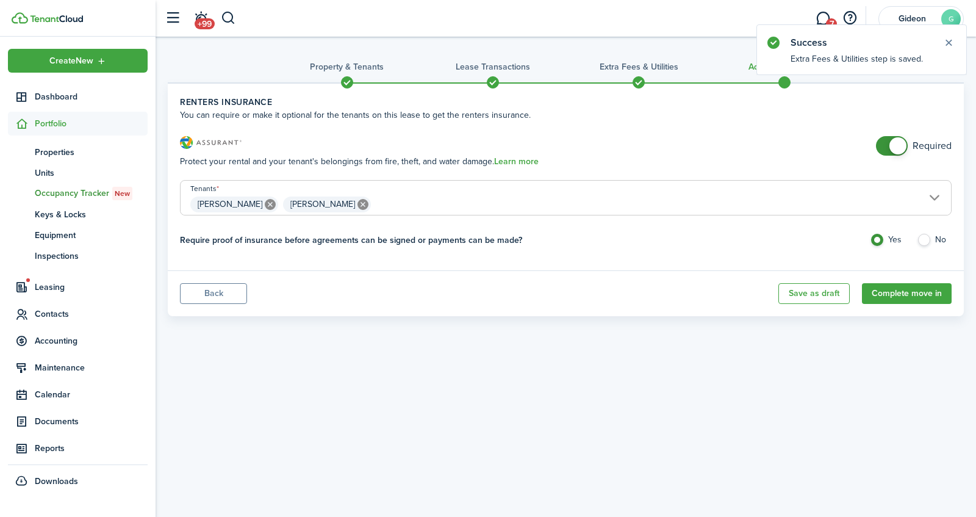
checkbox input "false"
click at [897, 138] on span at bounding box center [897, 145] width 17 height 17
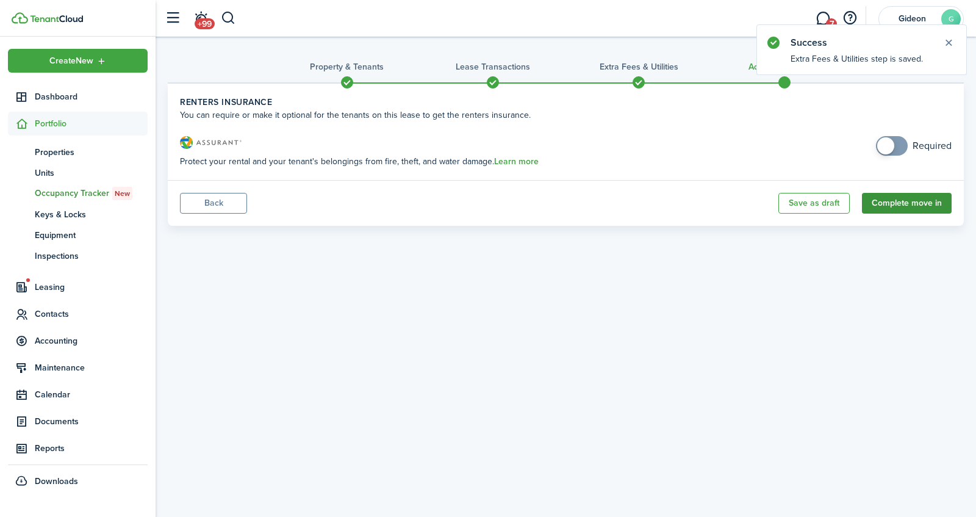
click at [909, 194] on button "Complete move in" at bounding box center [907, 203] width 90 height 21
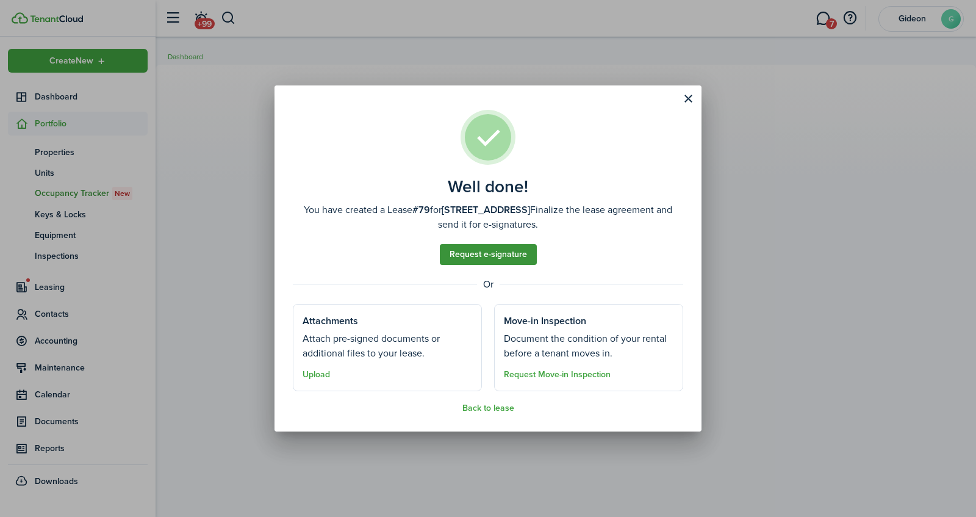
click at [490, 248] on link "Request e-signature" at bounding box center [488, 254] width 97 height 21
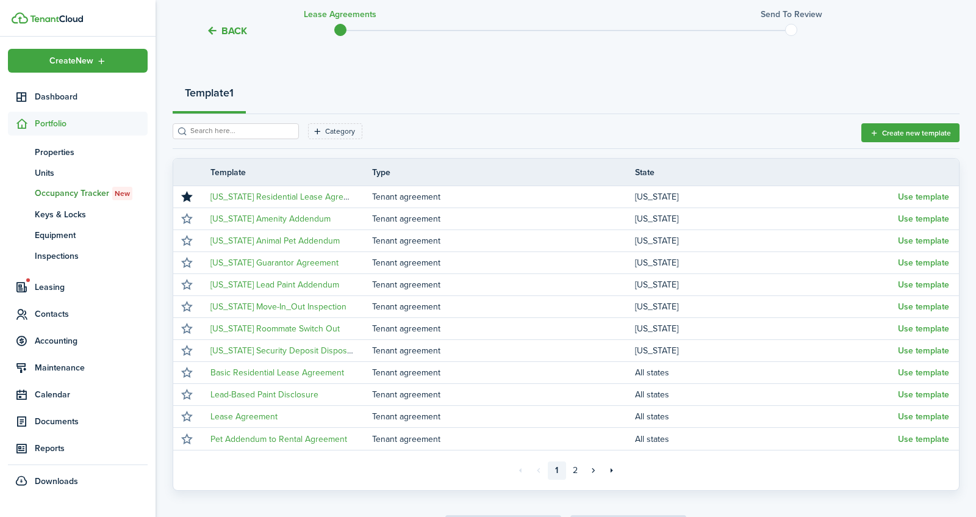
scroll to position [127, 0]
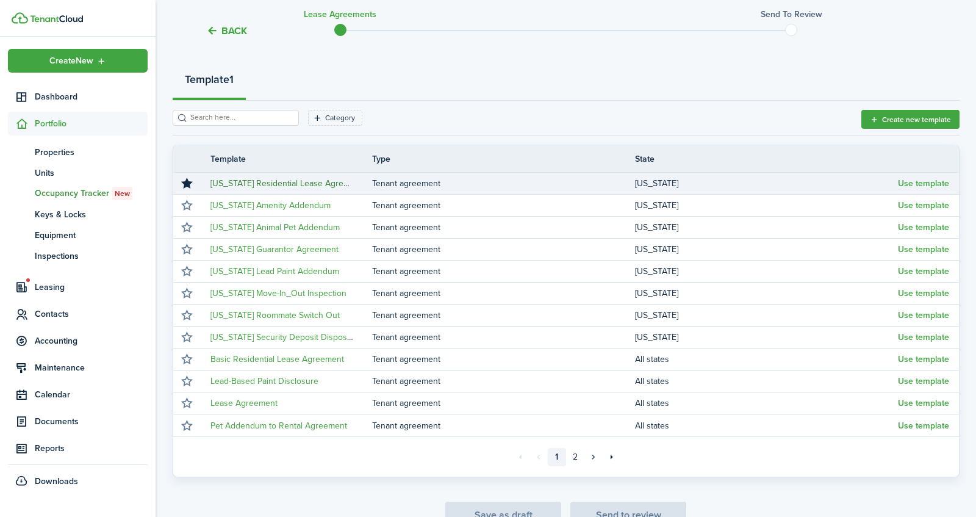
click at [343, 184] on link "[US_STATE] Residential Lease Agreement" at bounding box center [288, 183] width 157 height 13
